Goal: Task Accomplishment & Management: Use online tool/utility

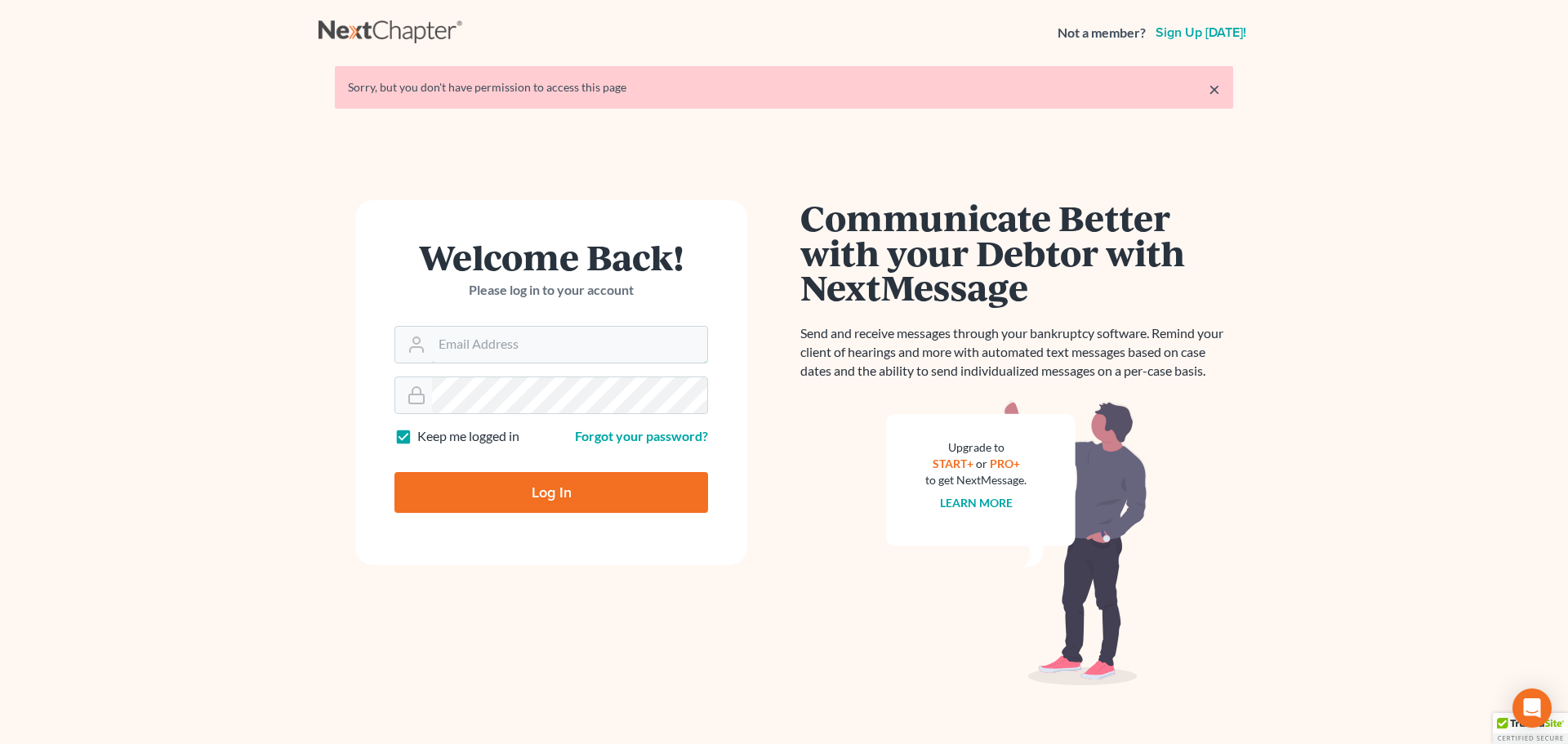
type input "[EMAIL_ADDRESS][DOMAIN_NAME]"
click at [541, 480] on input "Log In" at bounding box center [551, 492] width 313 height 41
type input "Thinking..."
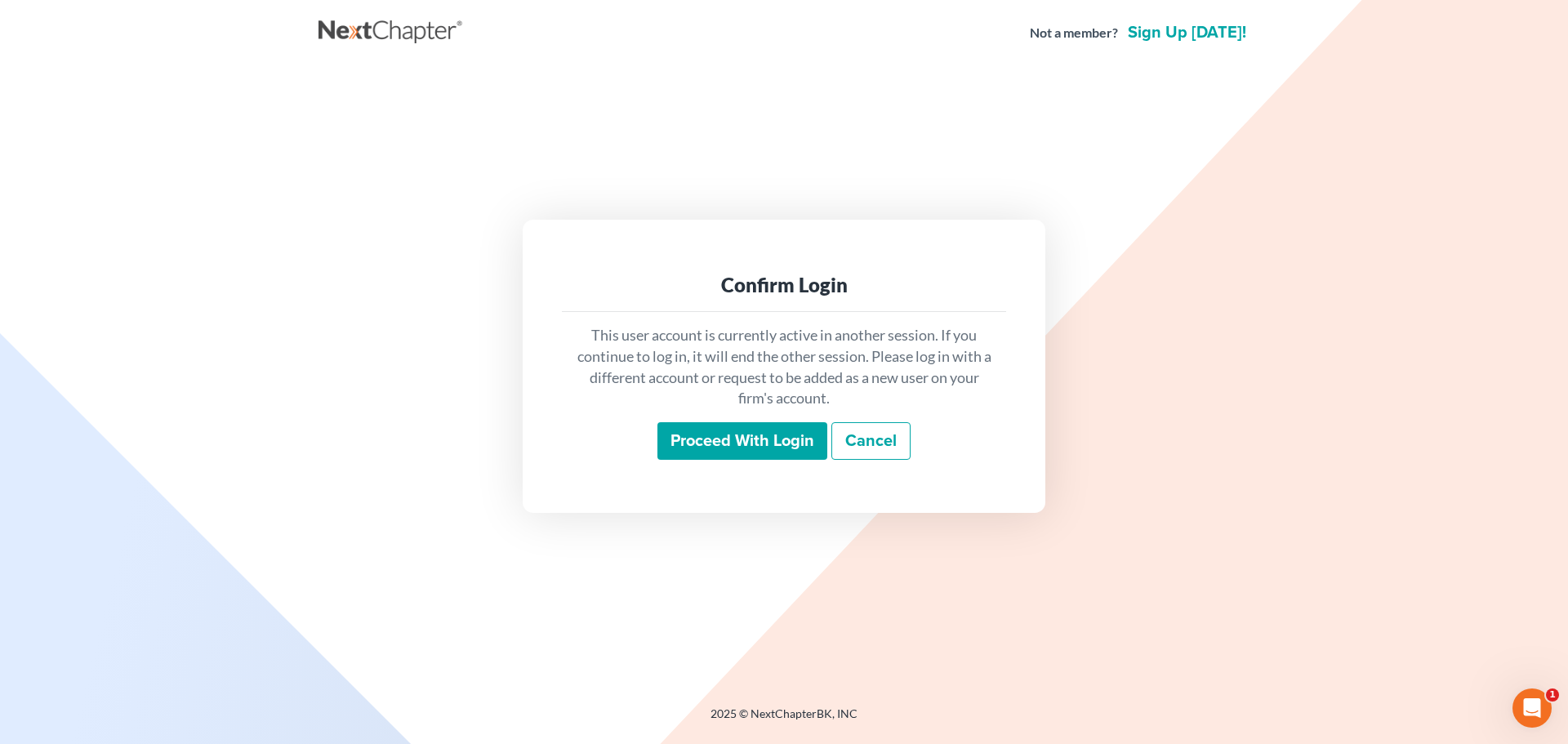
click at [728, 443] on input "Proceed with login" at bounding box center [742, 441] width 170 height 37
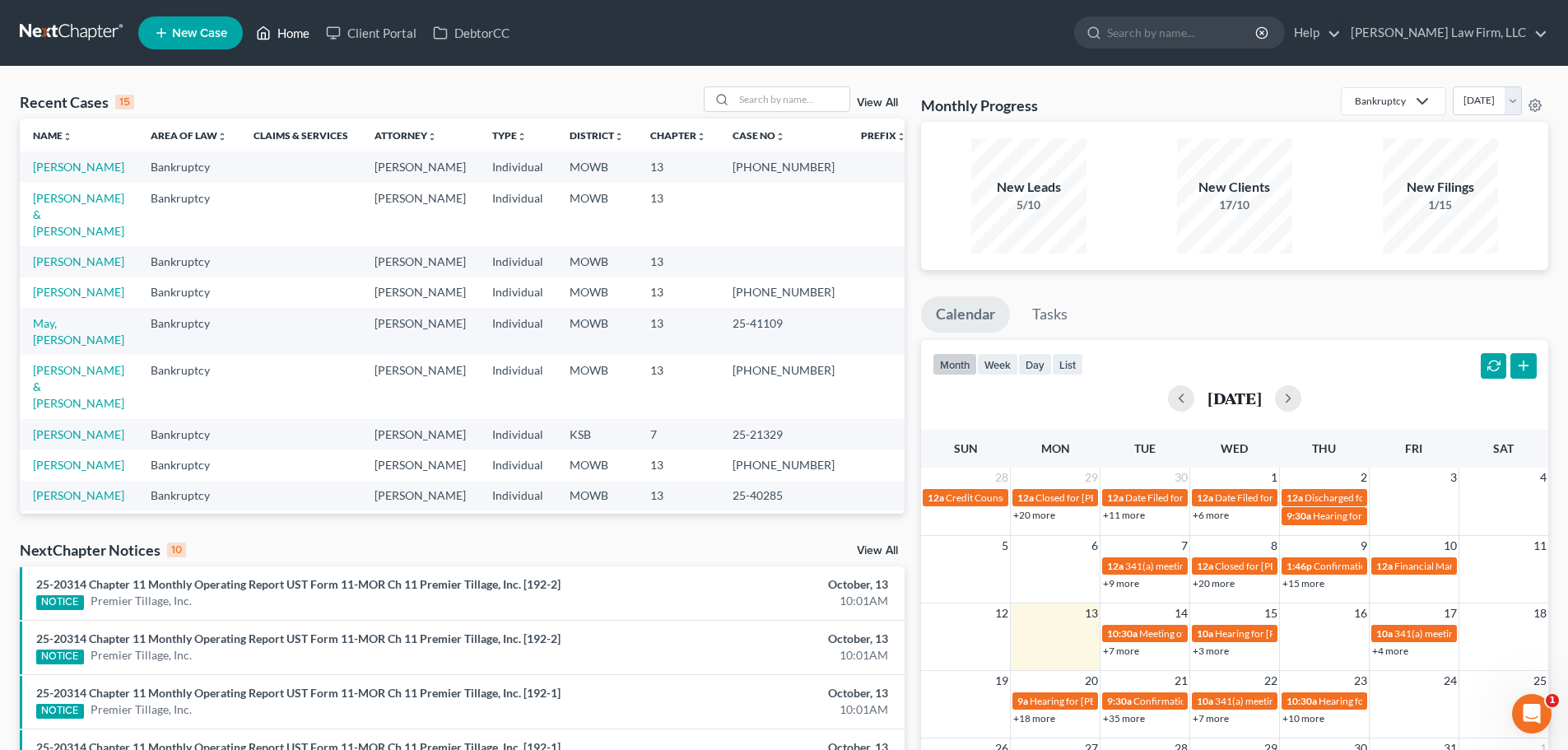
click at [295, 29] on link "Home" at bounding box center [283, 33] width 70 height 30
click at [745, 97] on input "search" at bounding box center [792, 100] width 115 height 24
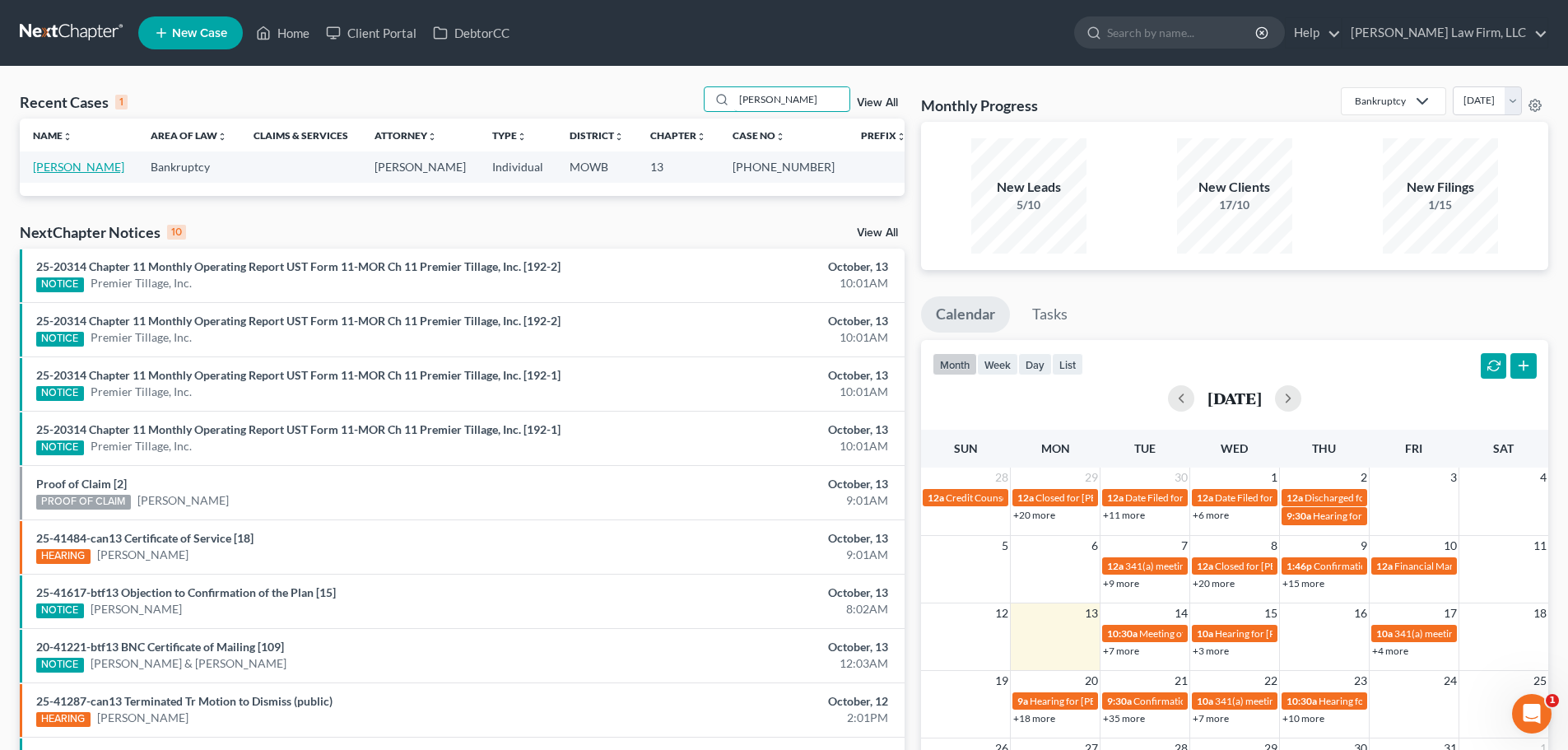
type input "maier"
click at [82, 163] on link "Maier, Valeriana" at bounding box center [78, 166] width 91 height 14
select select "6"
